Goal: Task Accomplishment & Management: Complete application form

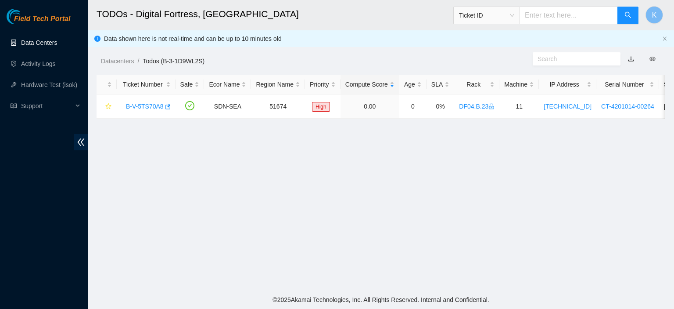
click at [48, 39] on link "Data Centers" at bounding box center [39, 42] width 36 height 7
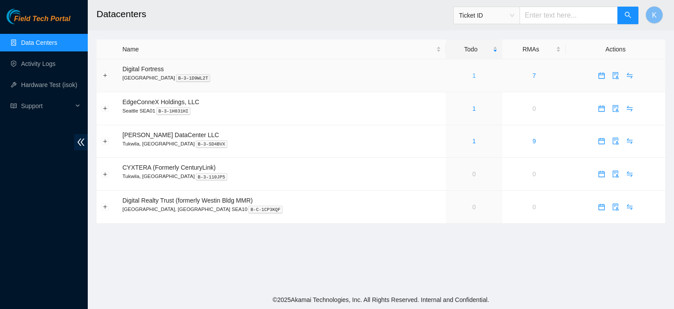
click at [473, 76] on link "1" at bounding box center [475, 75] width 4 height 7
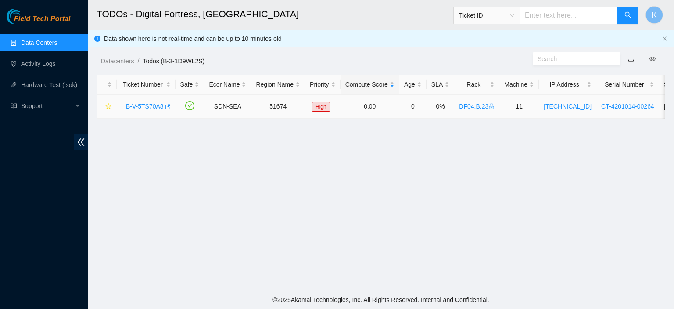
click at [139, 109] on link "B-V-5TS70A8" at bounding box center [145, 106] width 38 height 7
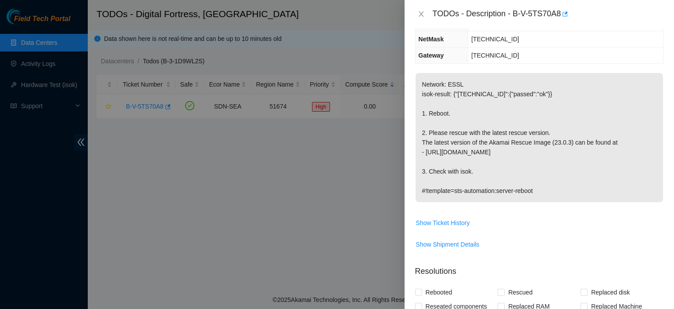
scroll to position [124, 0]
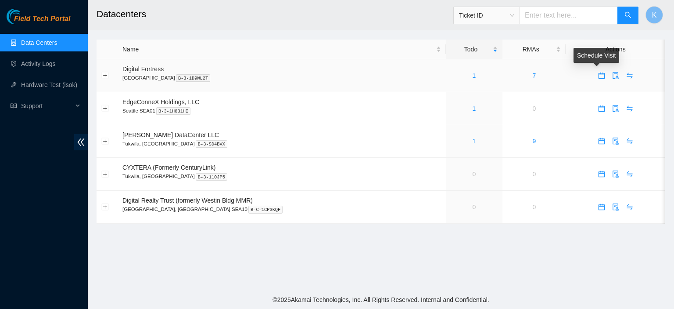
click at [599, 76] on icon "calendar" at bounding box center [601, 75] width 7 height 7
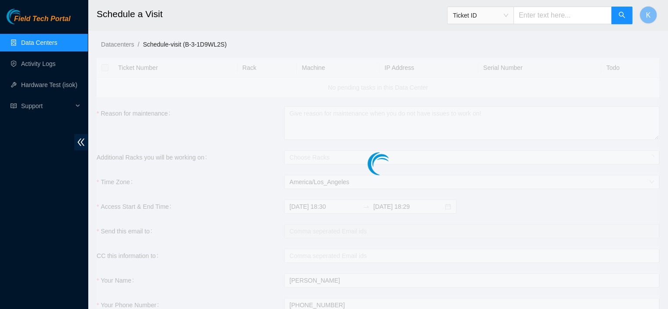
checkbox input "true"
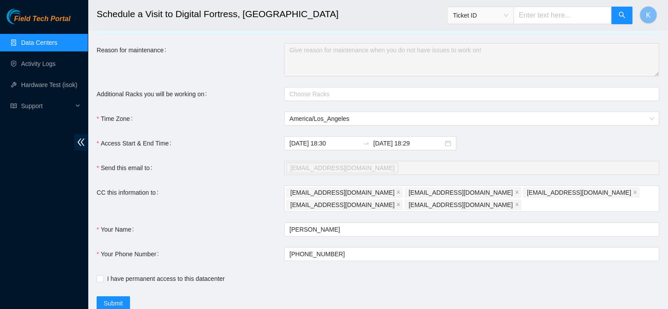
scroll to position [93, 0]
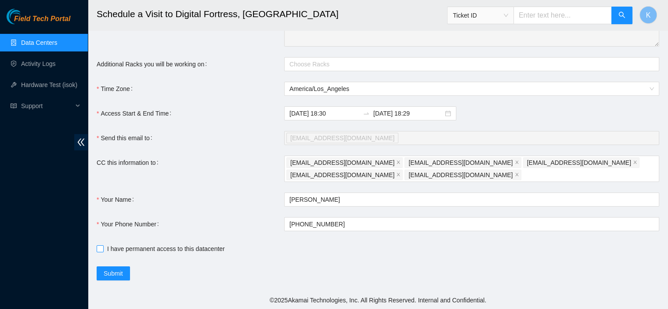
click at [99, 249] on input "I have permanent access to this datacenter" at bounding box center [100, 248] width 6 height 6
checkbox input "true"
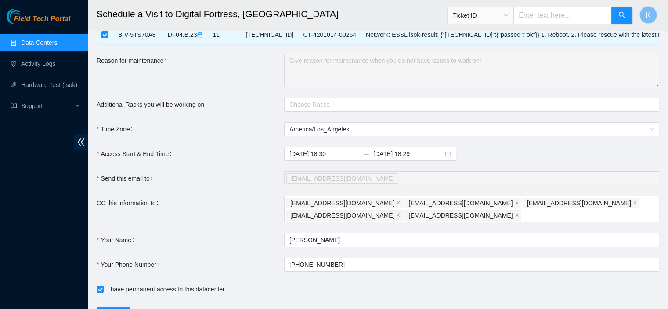
scroll to position [0, 0]
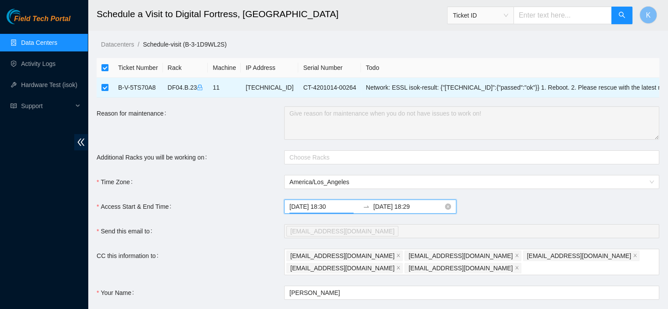
click at [326, 207] on input "[DATE] 18:30" at bounding box center [324, 206] width 70 height 10
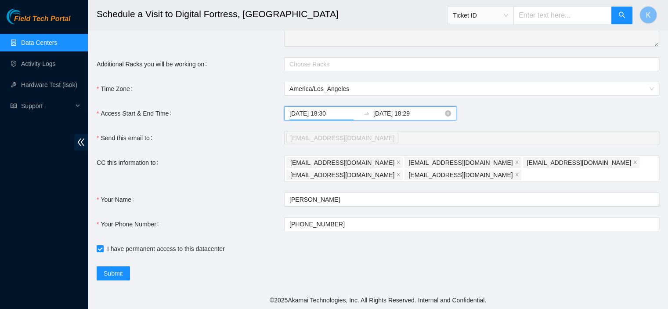
click at [328, 113] on input "[DATE] 18:30" at bounding box center [324, 113] width 70 height 10
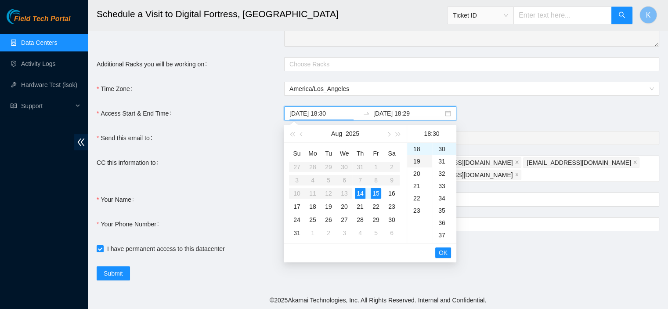
click at [418, 158] on div "19" at bounding box center [419, 161] width 25 height 12
click at [441, 149] on div "00" at bounding box center [444, 149] width 24 height 12
type input "[DATE] 19:00"
click at [445, 251] on span "OK" at bounding box center [443, 253] width 9 height 10
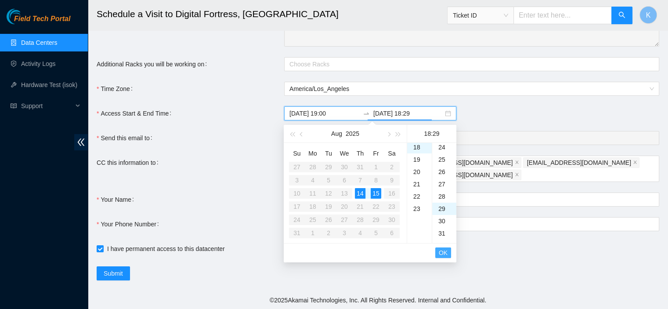
scroll to position [356, 0]
click at [358, 193] on div "14" at bounding box center [360, 193] width 11 height 11
click at [417, 148] on div "18" at bounding box center [419, 149] width 25 height 12
click at [417, 173] on div "20" at bounding box center [419, 173] width 25 height 12
type input "[DATE] 20:29"
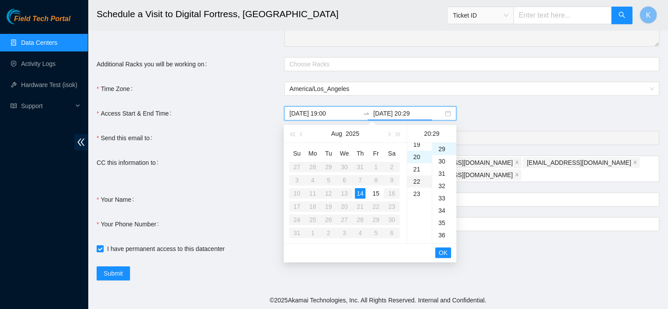
scroll to position [246, 0]
click at [447, 249] on button "OK" at bounding box center [443, 252] width 16 height 11
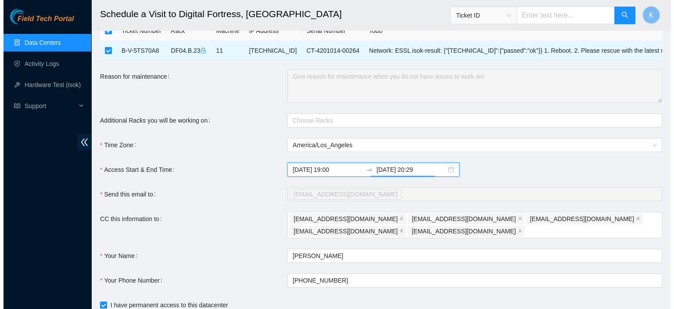
scroll to position [93, 0]
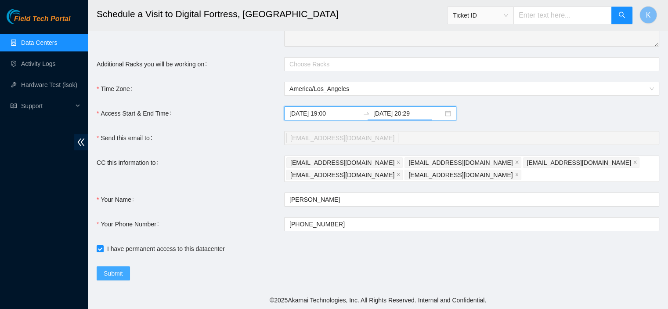
click at [116, 273] on span "Submit" at bounding box center [113, 273] width 19 height 10
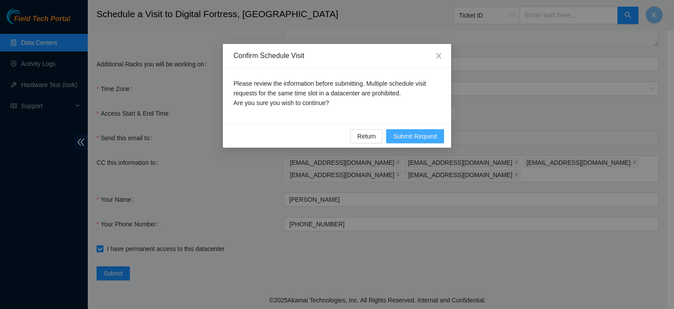
click at [414, 137] on span "Submit Request" at bounding box center [415, 136] width 44 height 10
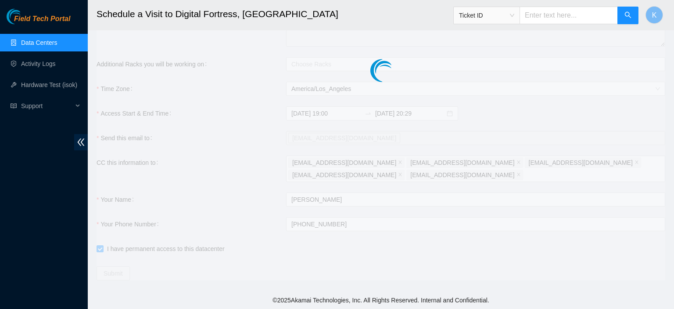
type input "[DATE] 18:36"
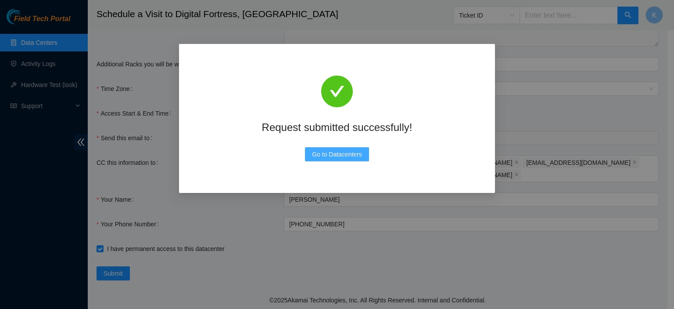
click at [324, 153] on span "Go to Datacenters" at bounding box center [337, 154] width 50 height 10
